Goal: Find specific page/section: Find specific page/section

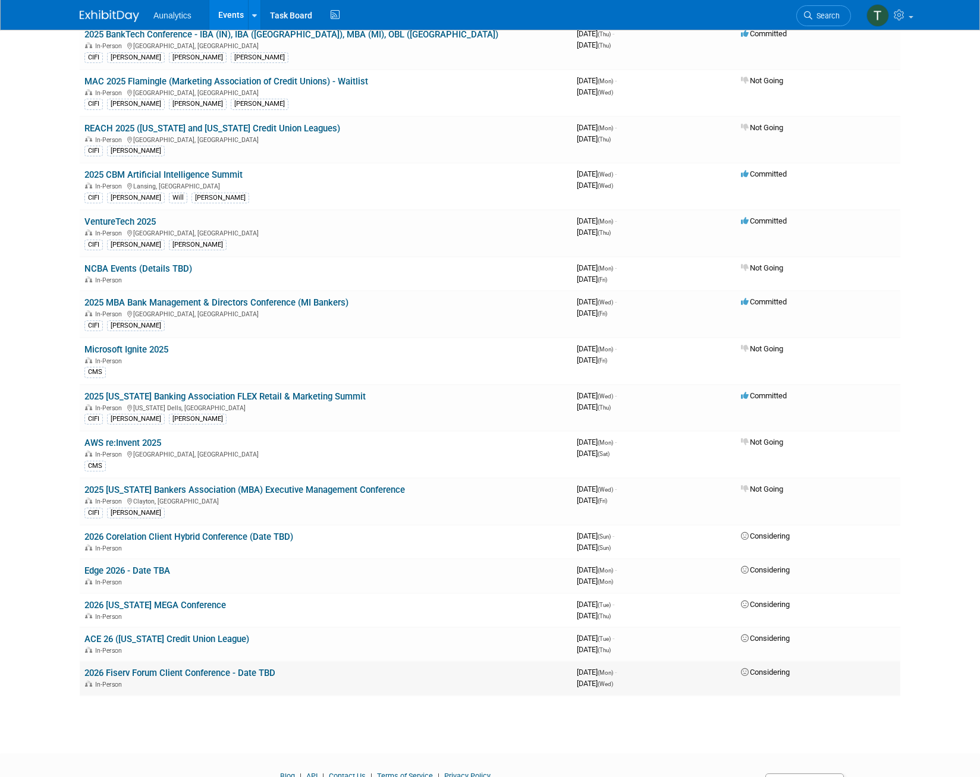
click at [212, 675] on link "2026 Fiserv Forum Client Conference - Date TBD" at bounding box center [179, 673] width 191 height 11
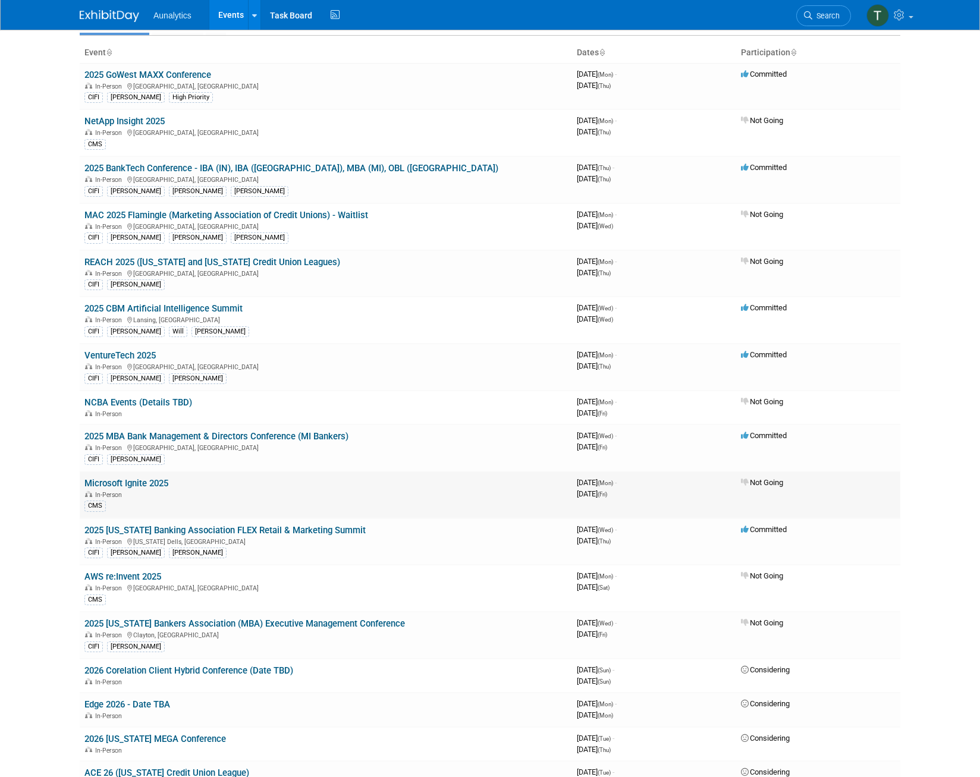
scroll to position [21, 0]
